Goal: Obtain resource: Download file/media

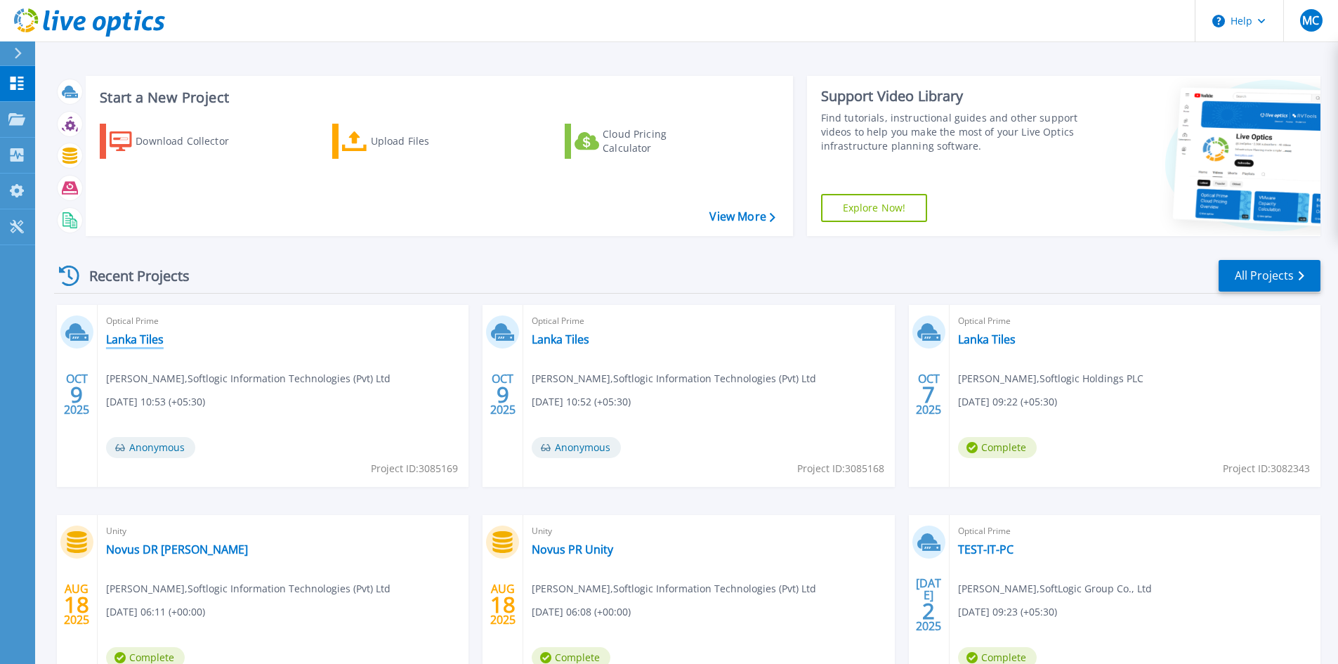
click at [143, 339] on link "Lanka Tiles" at bounding box center [135, 339] width 58 height 14
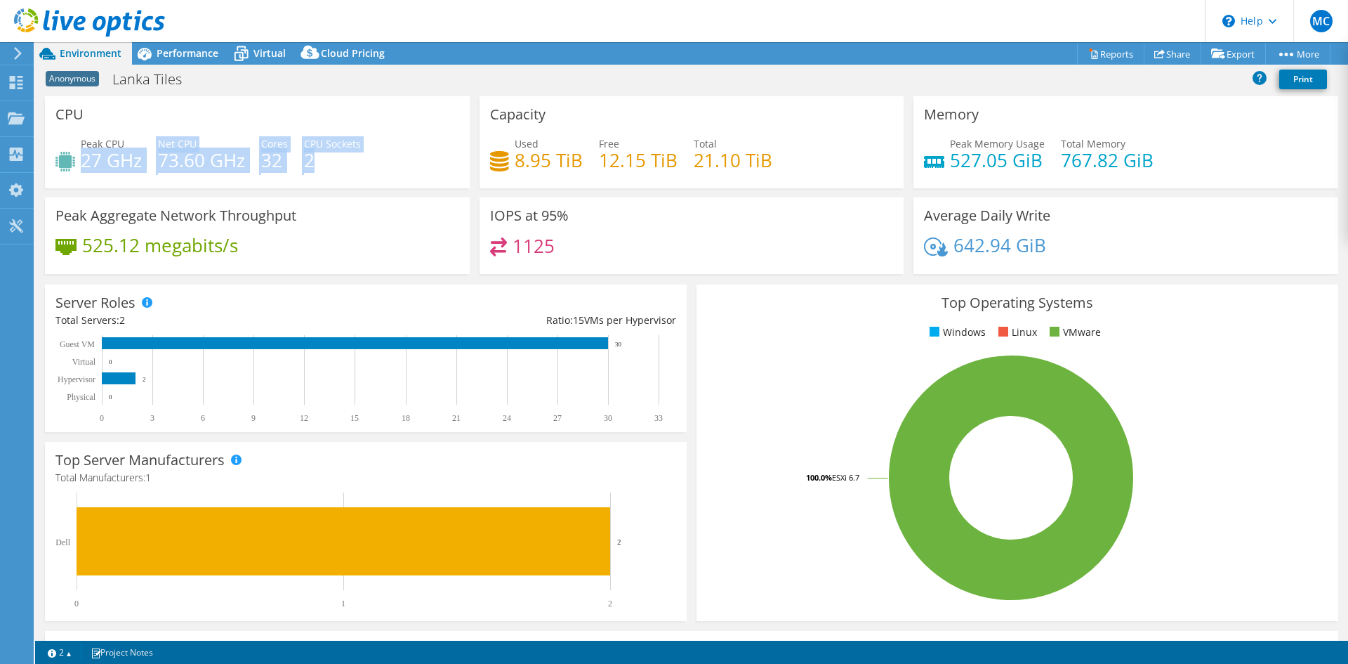
drag, startPoint x: 83, startPoint y: 156, endPoint x: 332, endPoint y: 157, distance: 249.3
click at [332, 157] on div "Peak CPU 27 GHz Net CPU 73.60 GHz Cores 32 CPU Sockets 2" at bounding box center [257, 159] width 404 height 46
click at [329, 167] on h4 "2" at bounding box center [332, 159] width 57 height 15
drag, startPoint x: 319, startPoint y: 159, endPoint x: 86, endPoint y: 166, distance: 232.6
click at [86, 166] on div "Peak CPU 27 GHz Net CPU 73.60 GHz Cores 32 CPU Sockets 2" at bounding box center [257, 159] width 404 height 46
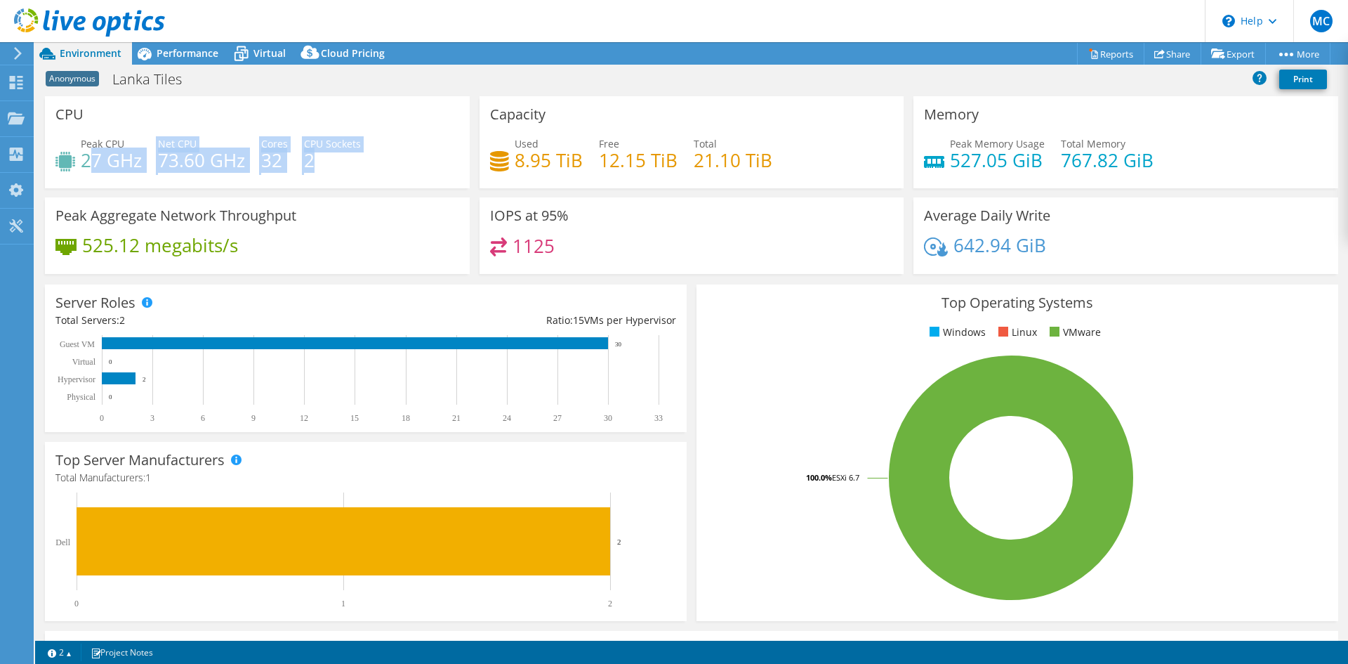
click at [215, 157] on h4 "73.60 GHz" at bounding box center [201, 159] width 87 height 15
drag, startPoint x: 100, startPoint y: 157, endPoint x: 335, endPoint y: 178, distance: 236.2
click at [335, 178] on div "Peak CPU 27 GHz Net CPU 73.60 GHz Cores 32 CPU Sockets 2" at bounding box center [257, 159] width 404 height 46
click at [348, 171] on div "Peak CPU 27 GHz Net CPU 73.60 GHz Cores 32 CPU Sockets 2" at bounding box center [257, 159] width 404 height 46
drag, startPoint x: 329, startPoint y: 162, endPoint x: 96, endPoint y: 166, distance: 233.9
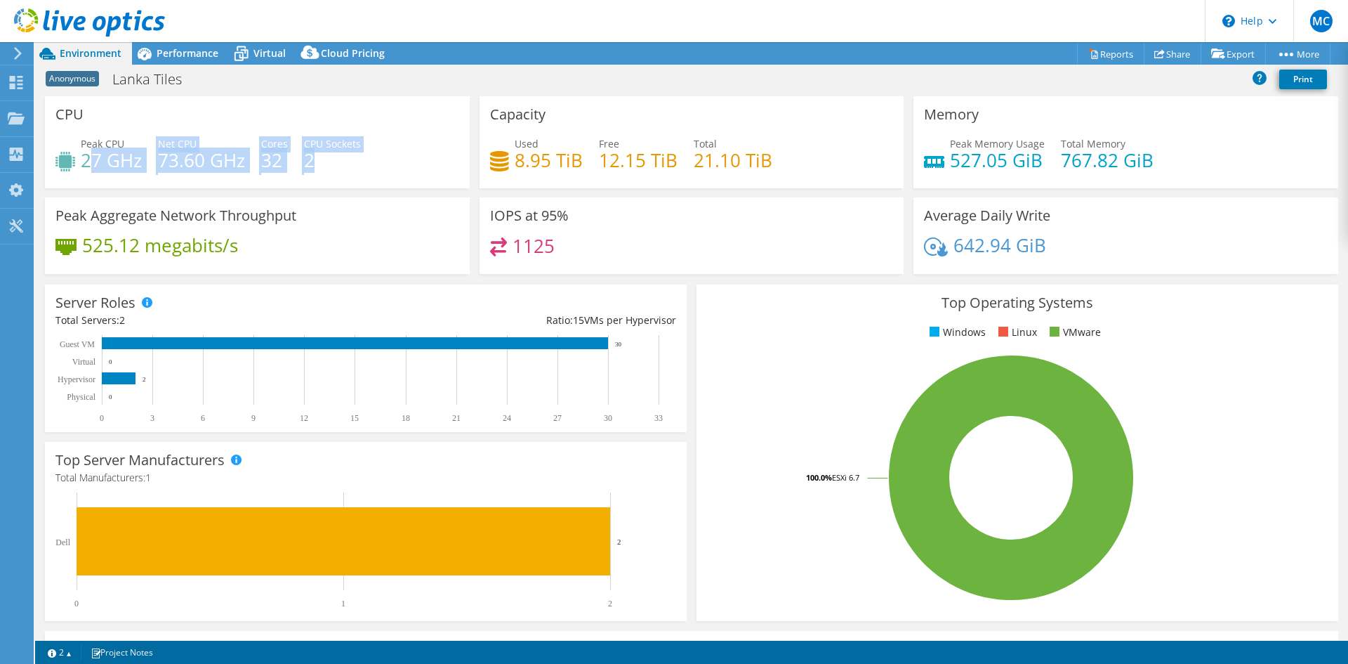
click at [96, 166] on div "Peak CPU 27 GHz Net CPU 73.60 GHz Cores 32 CPU Sockets 2" at bounding box center [257, 159] width 404 height 46
click at [91, 164] on h4 "27 GHz" at bounding box center [111, 159] width 61 height 15
drag, startPoint x: 81, startPoint y: 160, endPoint x: 324, endPoint y: 164, distance: 242.3
click at [324, 164] on div "Peak CPU 27 GHz Net CPU 73.60 GHz Cores 32 CPU Sockets 2" at bounding box center [257, 159] width 404 height 46
click at [341, 164] on h4 "2" at bounding box center [332, 159] width 57 height 15
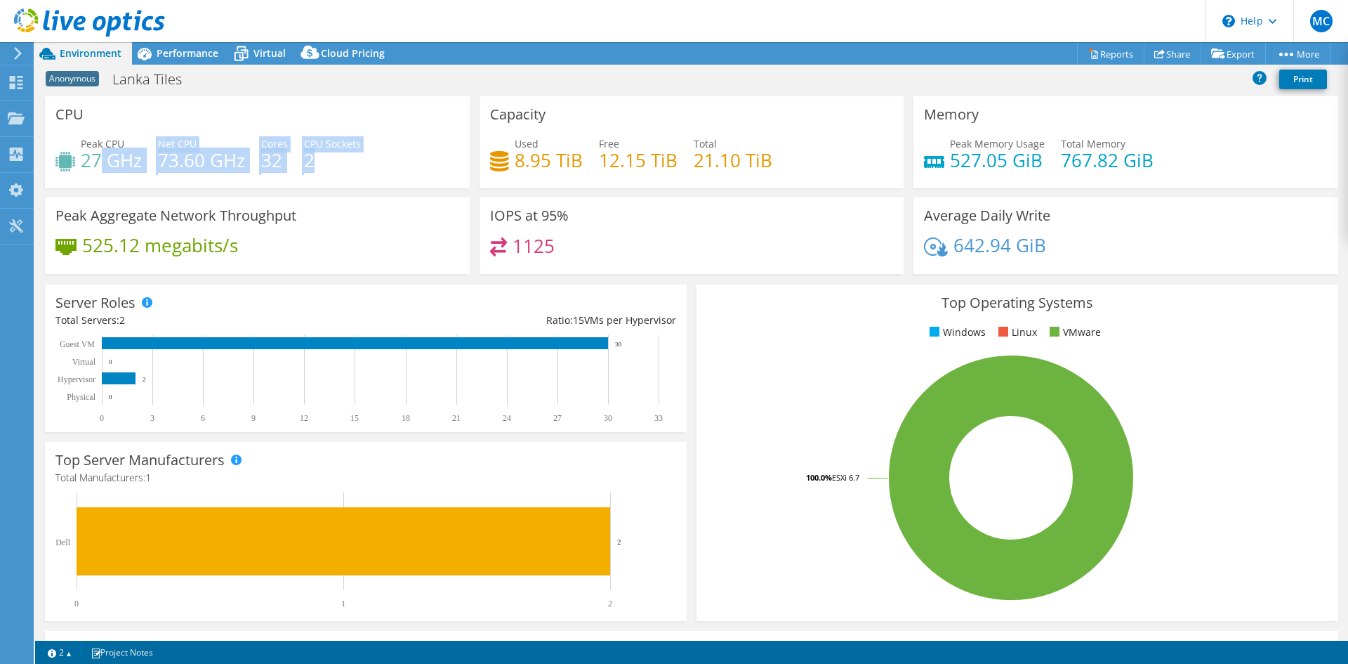
drag, startPoint x: 355, startPoint y: 164, endPoint x: 104, endPoint y: 161, distance: 250.7
click at [104, 161] on div "Peak CPU 27 GHz Net CPU 73.60 GHz Cores 32 CPU Sockets 2" at bounding box center [257, 159] width 404 height 46
click at [312, 160] on h4 "2" at bounding box center [332, 159] width 57 height 15
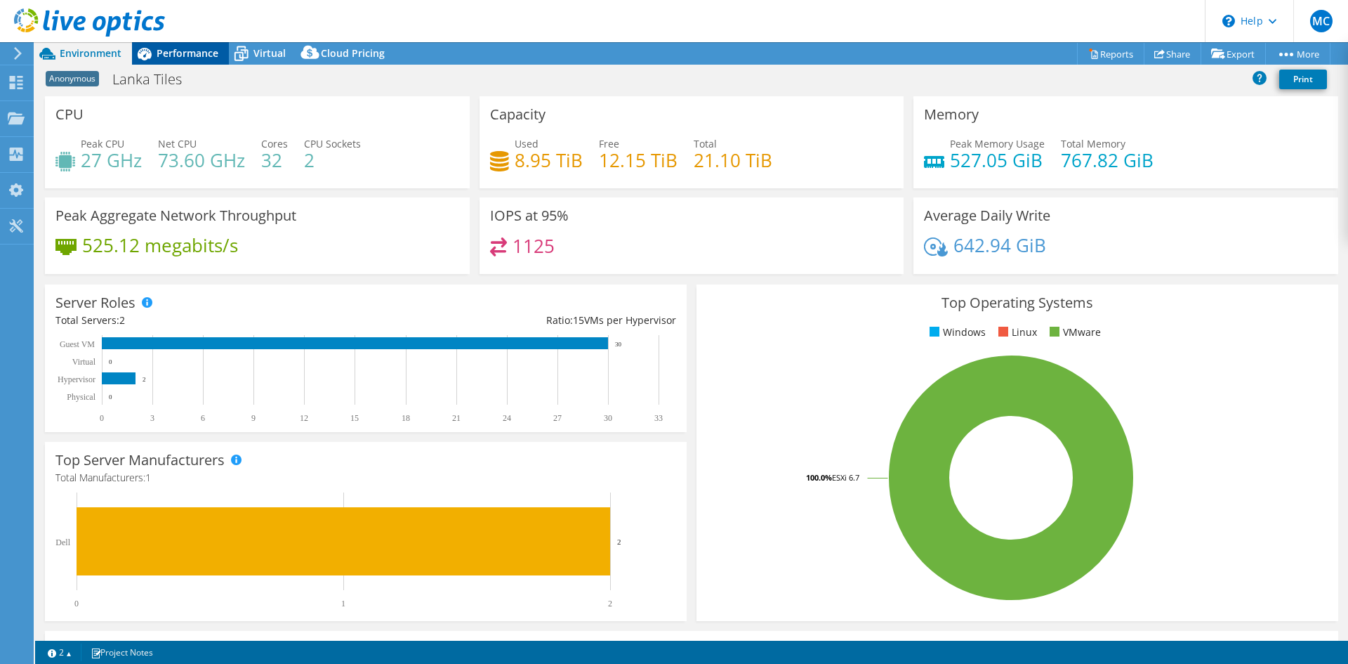
click at [179, 48] on span "Performance" at bounding box center [188, 52] width 62 height 13
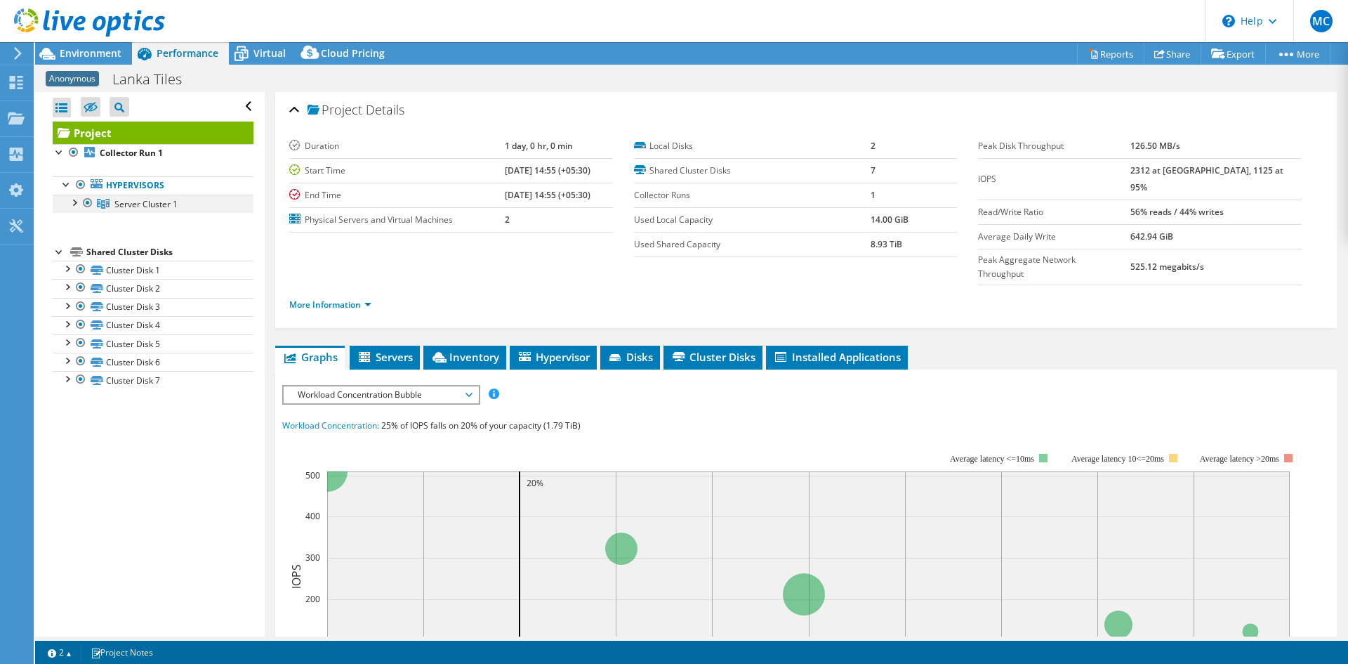
click at [79, 202] on div at bounding box center [74, 202] width 14 height 14
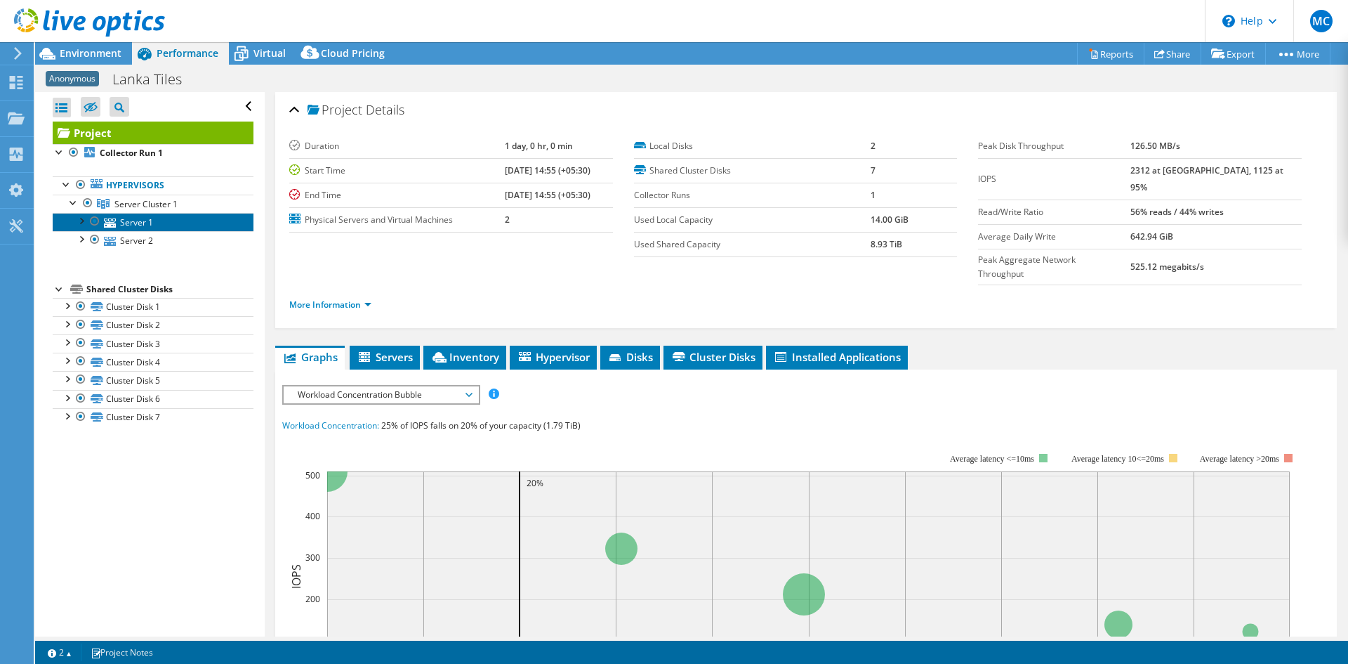
click at [123, 221] on link "Server 1" at bounding box center [153, 222] width 201 height 18
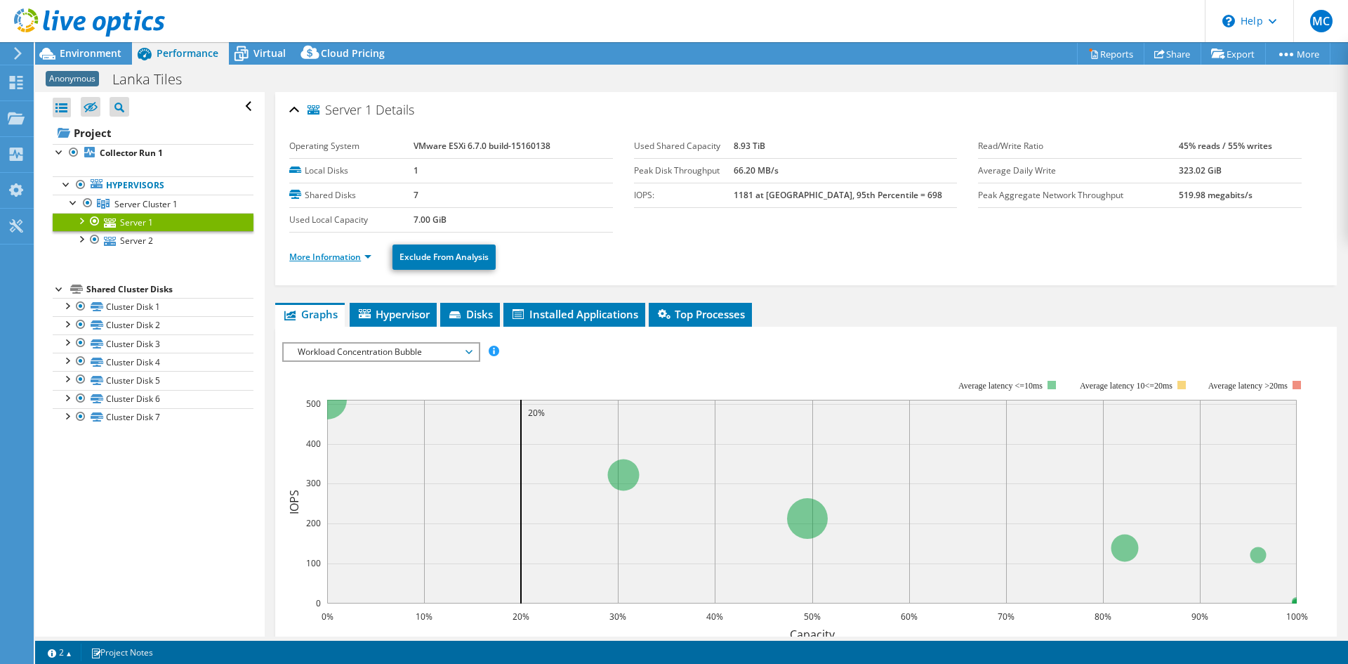
click at [339, 253] on link "More Information" at bounding box center [330, 257] width 82 height 12
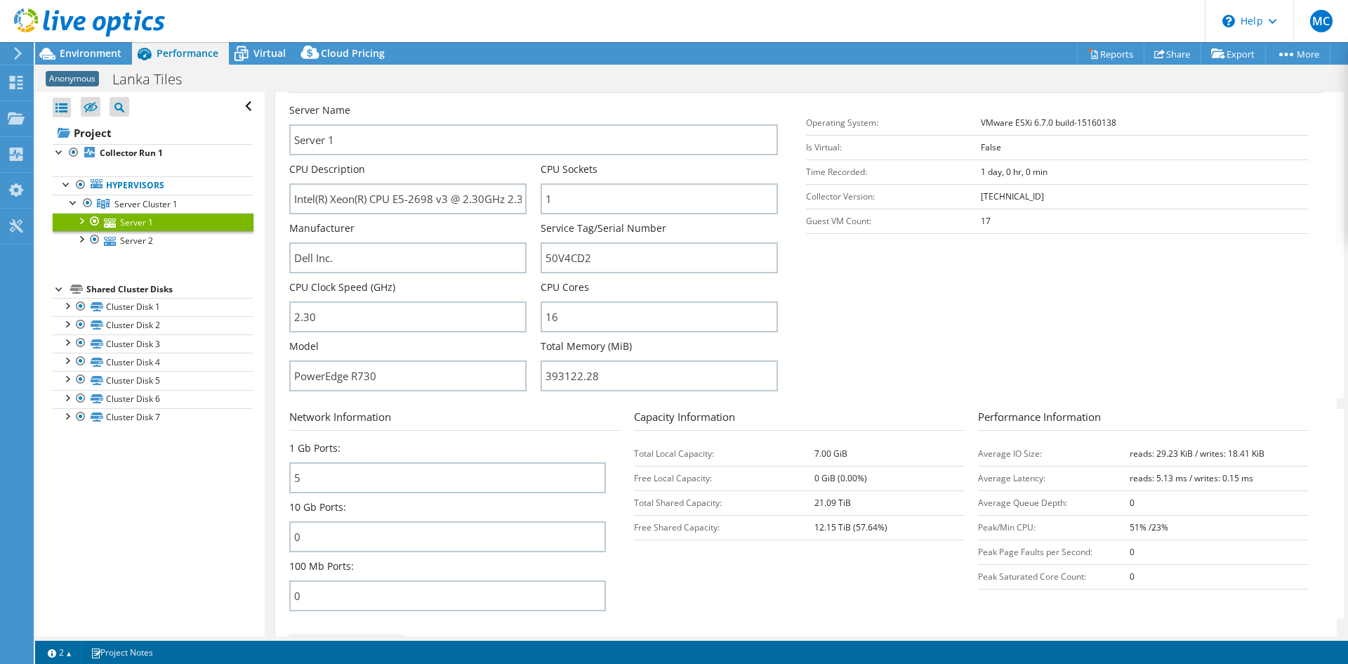
scroll to position [281, 0]
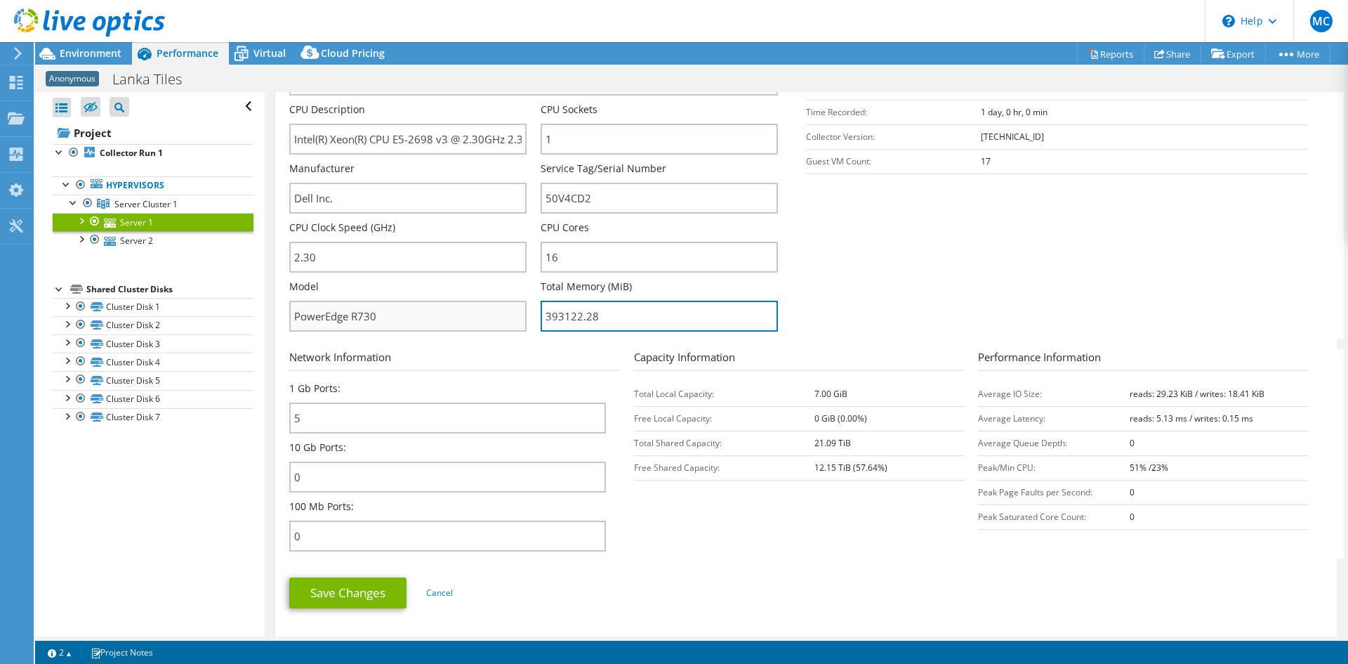
drag, startPoint x: 619, startPoint y: 317, endPoint x: 484, endPoint y: 317, distance: 134.8
click at [484, 44] on div "Server Name Server 1 CPU Description Intel(R) Xeon(R) CPU E5-2698 v3 @ 2.30GHz …" at bounding box center [540, 44] width 503 height 0
click at [910, 298] on section "Server Information Server Name Server 1 CPU Description Intel(R) Xeon(R) CPU E5…" at bounding box center [809, 174] width 1041 height 327
drag, startPoint x: 636, startPoint y: 318, endPoint x: 331, endPoint y: 321, distance: 305.5
click at [331, 44] on div "Server Name Server 1 CPU Description Intel(R) Xeon(R) CPU E5-2698 v3 @ 2.30GHz …" at bounding box center [540, 44] width 503 height 0
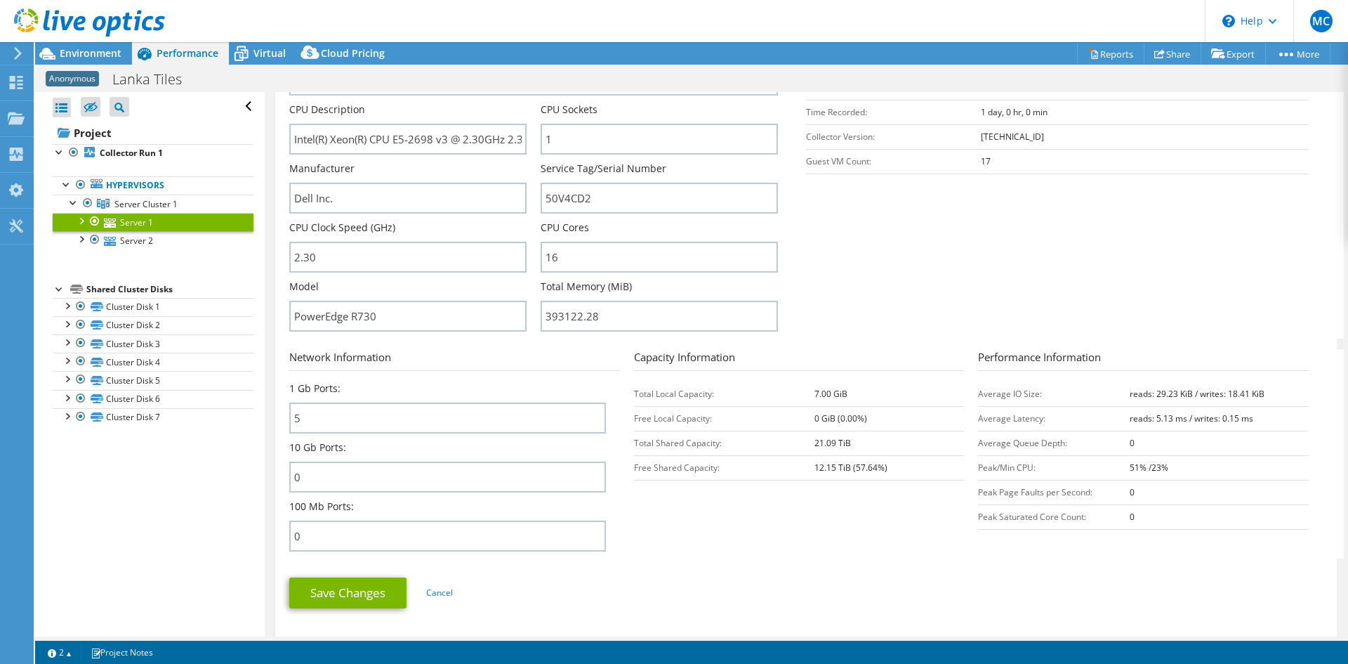
click at [968, 301] on section "Server Information Server Name Server 1 CPU Description Intel(R) Xeon(R) CPU E5…" at bounding box center [809, 174] width 1041 height 327
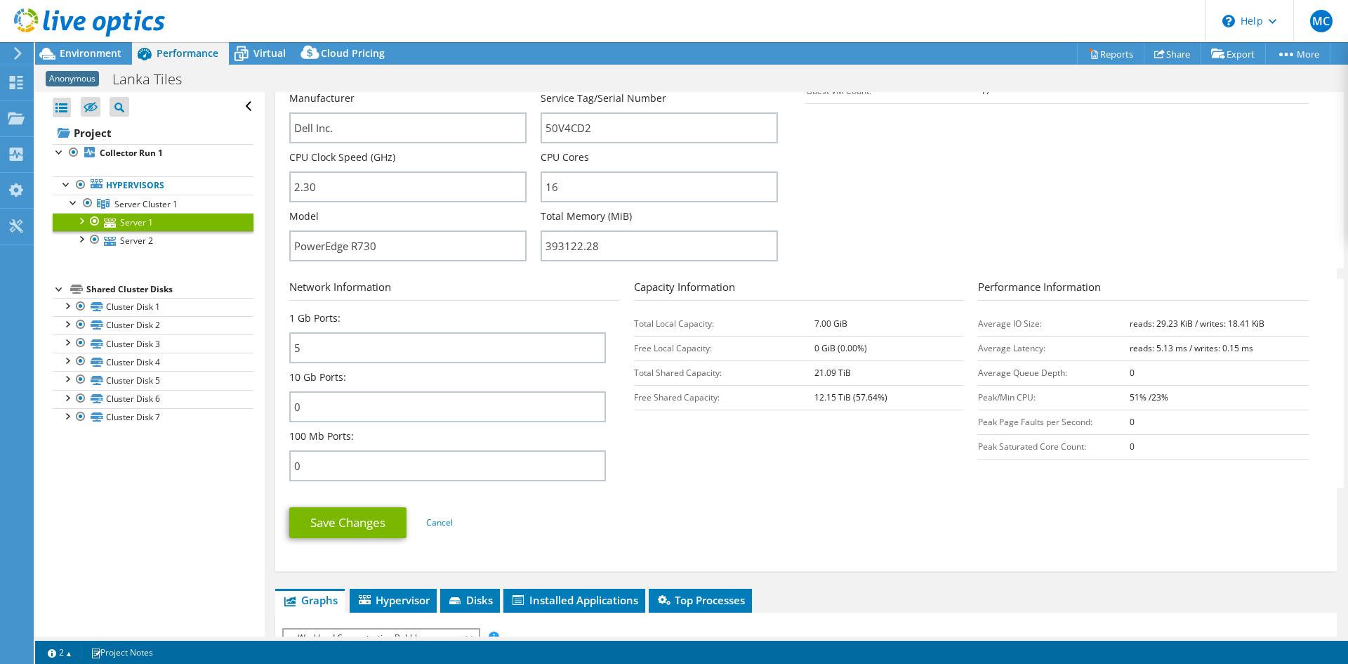
scroll to position [0, 0]
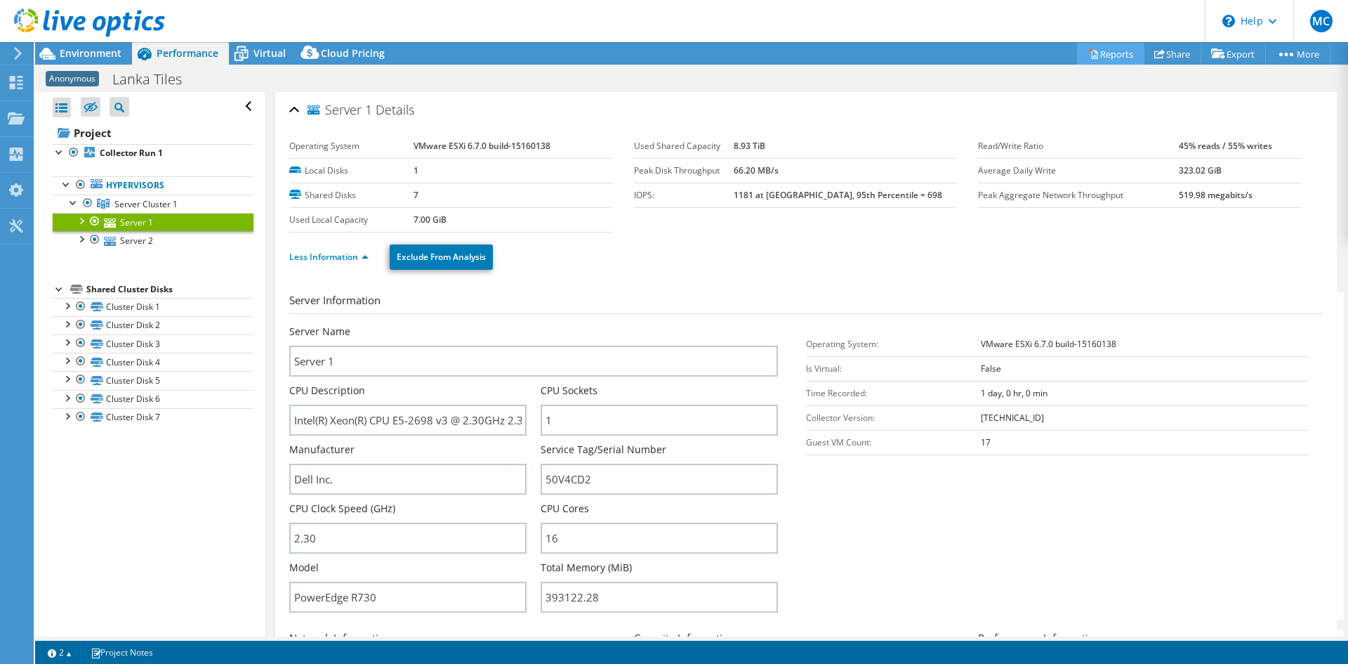
click at [1121, 61] on link "Reports" at bounding box center [1110, 54] width 67 height 22
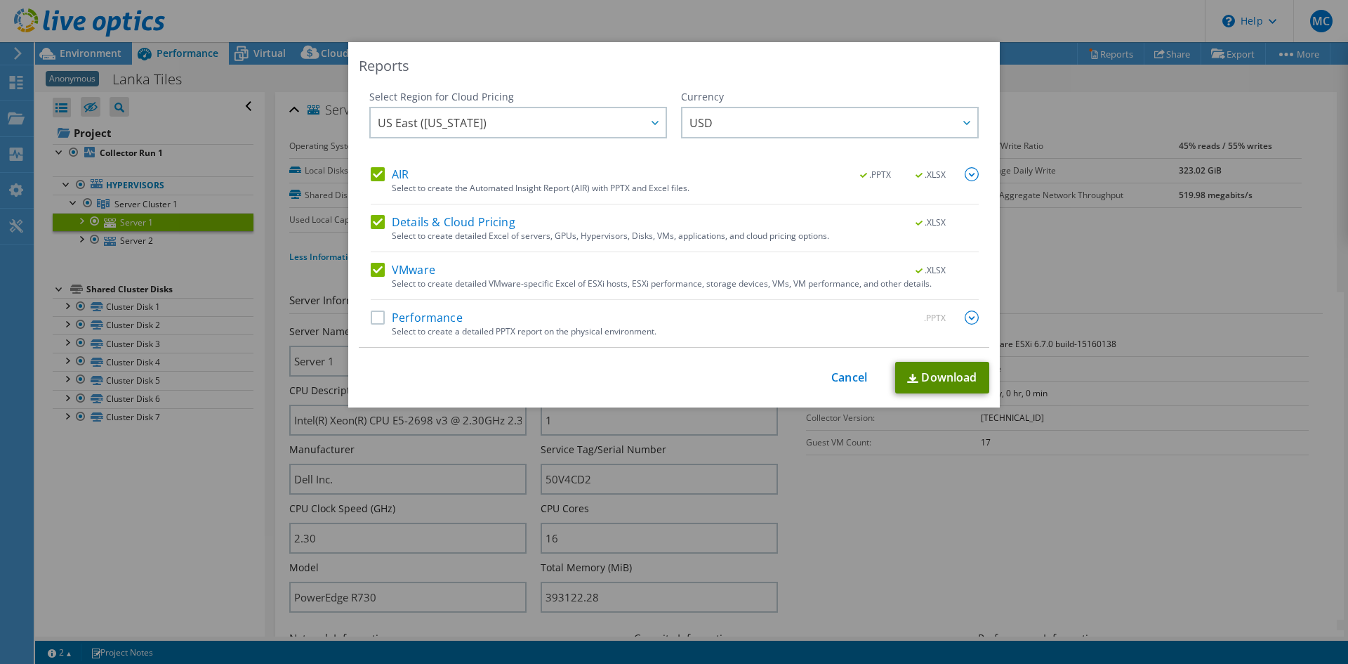
click at [942, 382] on link "Download" at bounding box center [942, 378] width 94 height 32
click at [845, 379] on link "Cancel" at bounding box center [849, 377] width 36 height 13
